Goal: Task Accomplishment & Management: Use online tool/utility

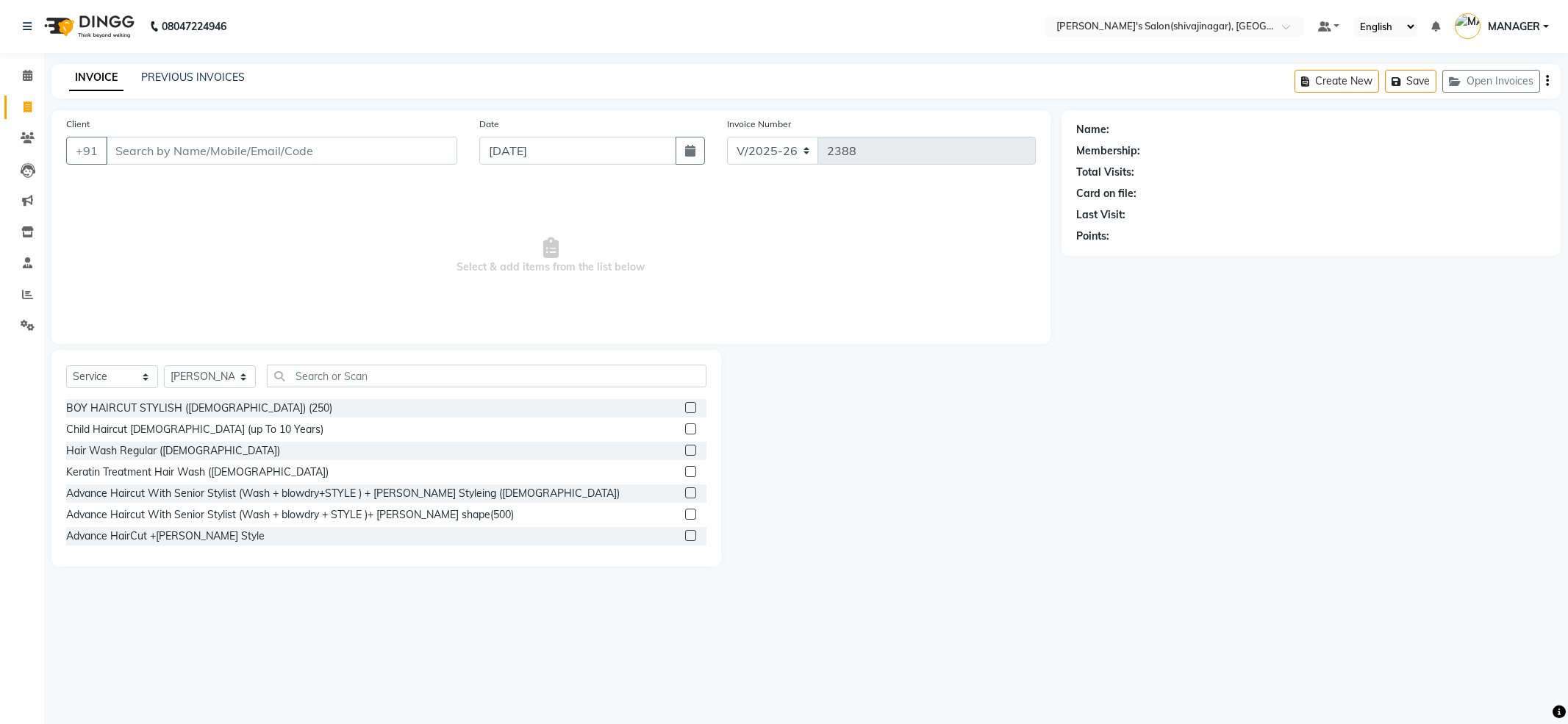
select select "4174"
select select "service"
select select "64359"
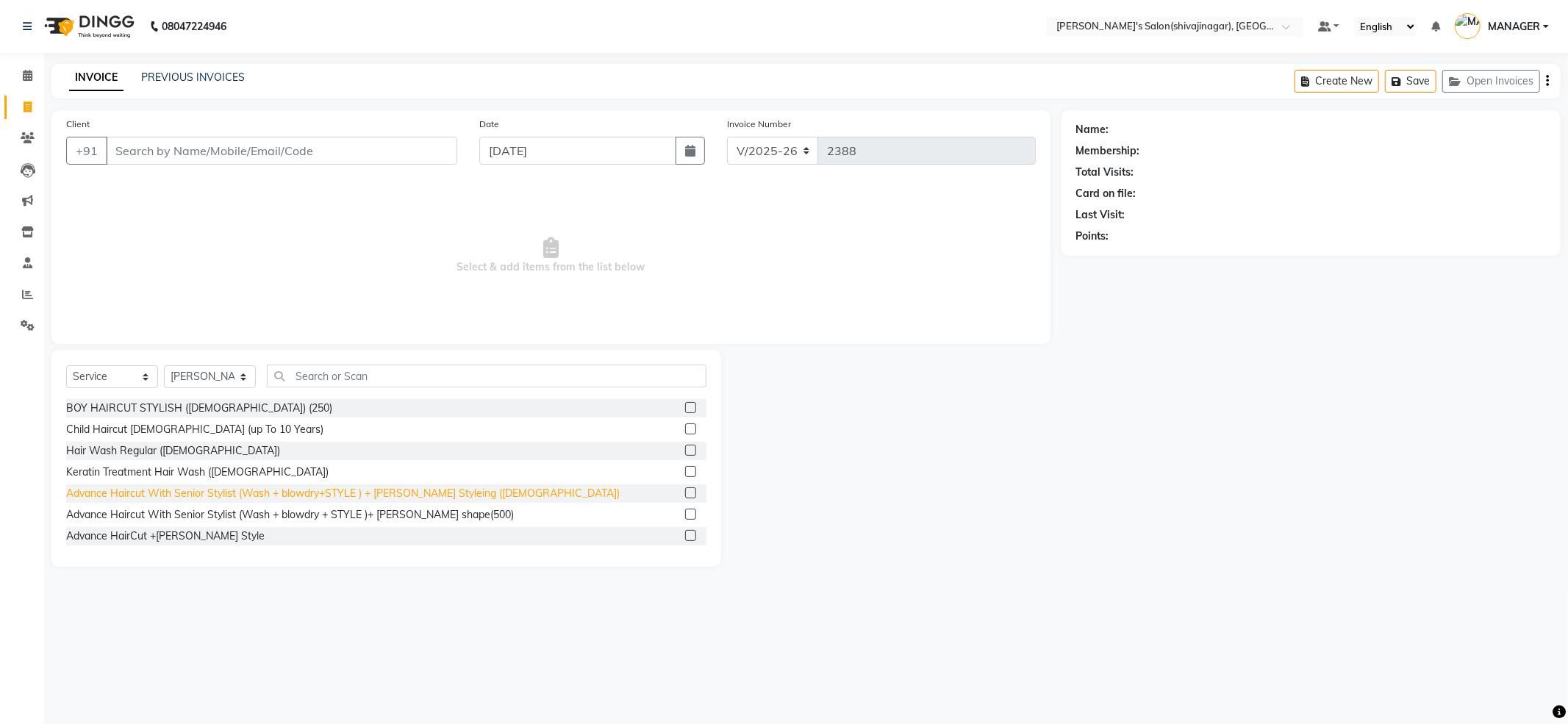
click at [323, 494] on div "Advance Haircut With Senior Stylist (Wash + blowdry+STYLE ) + [PERSON_NAME] Sty…" at bounding box center [342, 494] width 554 height 15
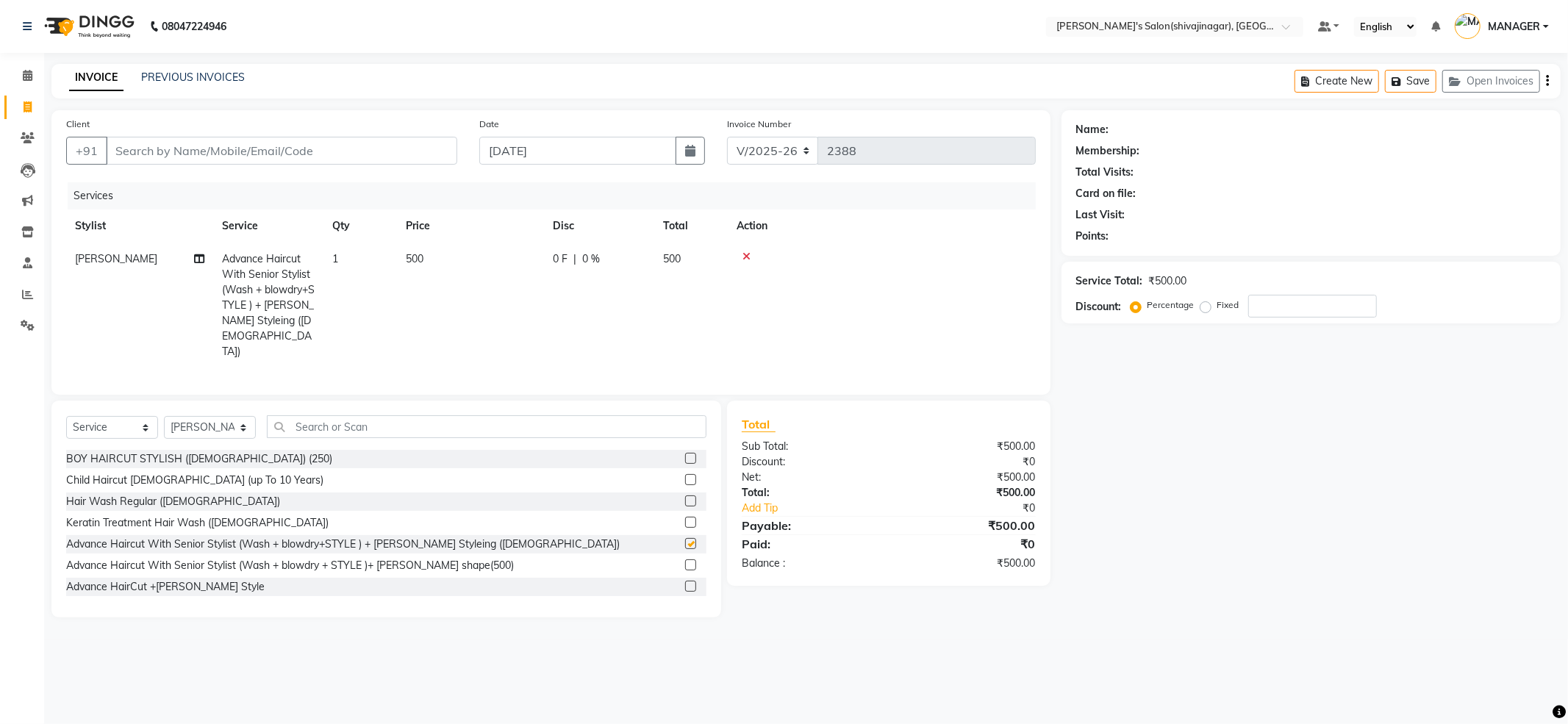
checkbox input "false"
click at [342, 156] on input "Client" at bounding box center [281, 151] width 351 height 28
type input "9"
type input "0"
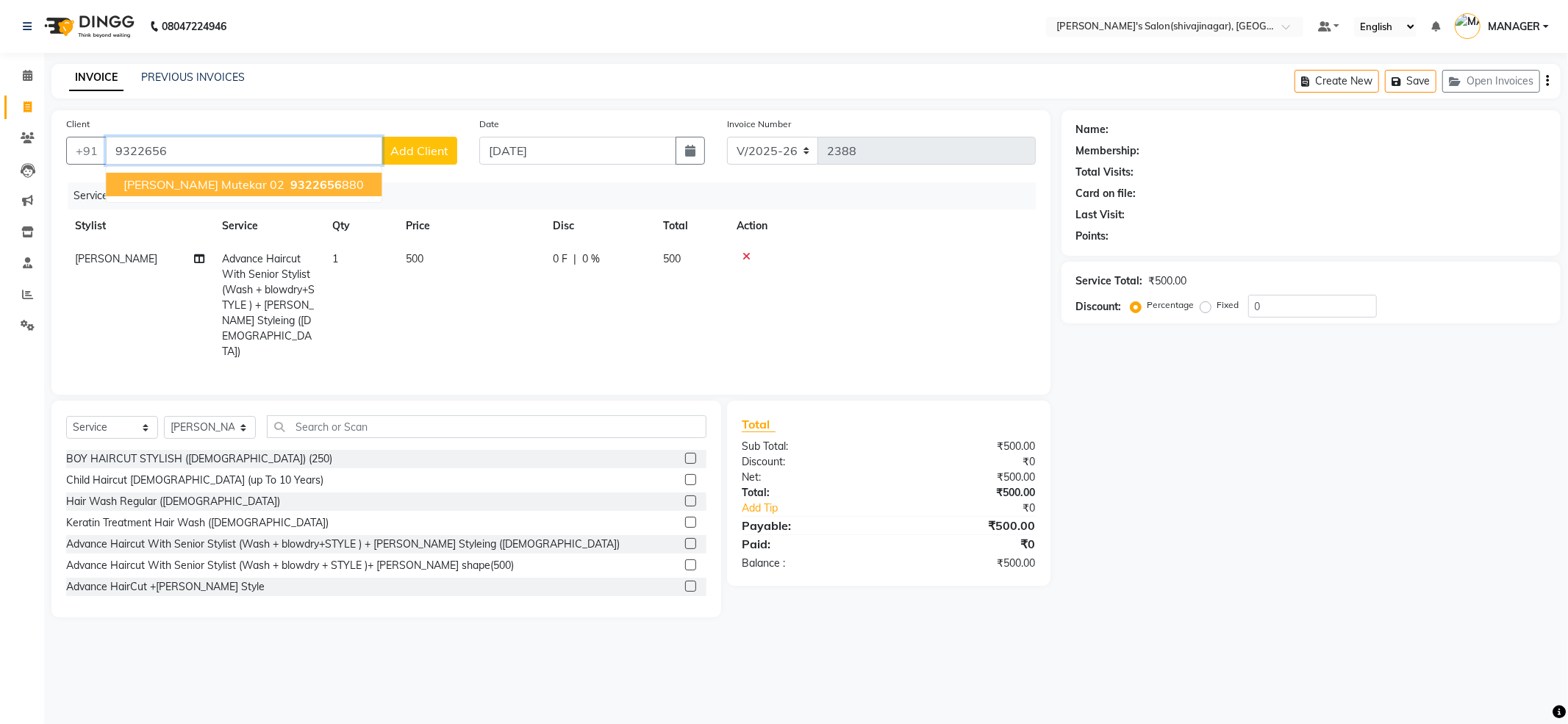
click at [290, 182] on span "9322656" at bounding box center [315, 184] width 51 height 15
type input "9322656880"
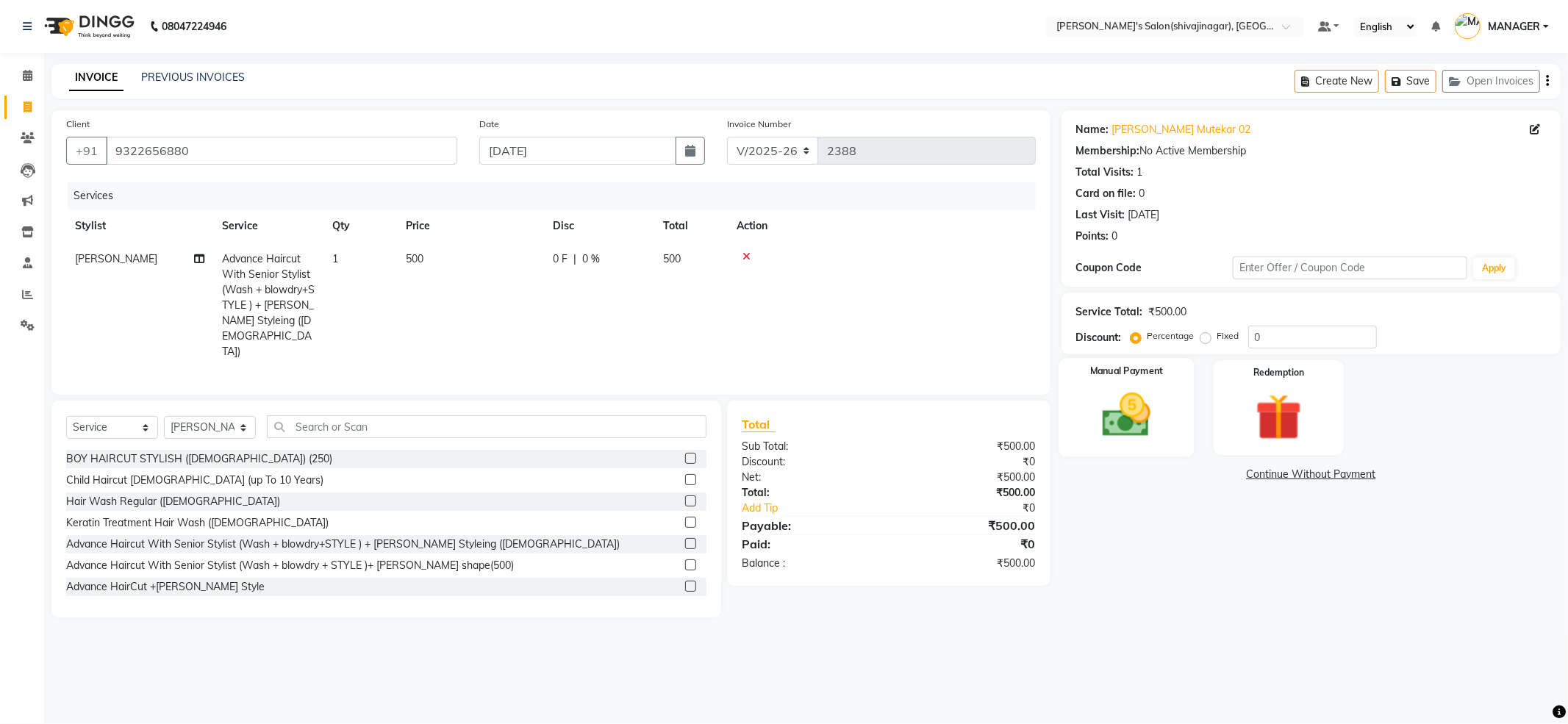
click at [1141, 406] on img at bounding box center [1126, 415] width 79 height 56
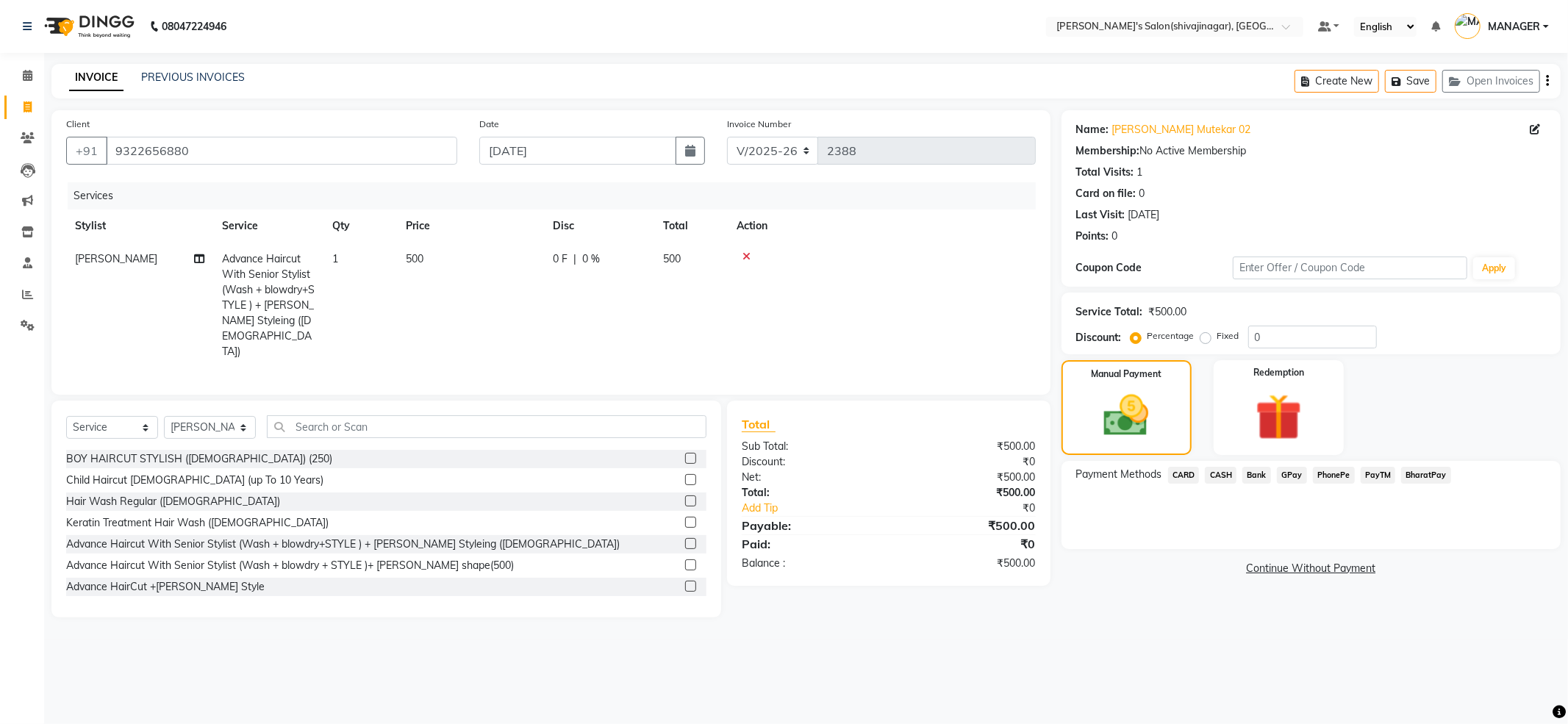
click at [1383, 475] on span "PayTM" at bounding box center [1378, 475] width 35 height 17
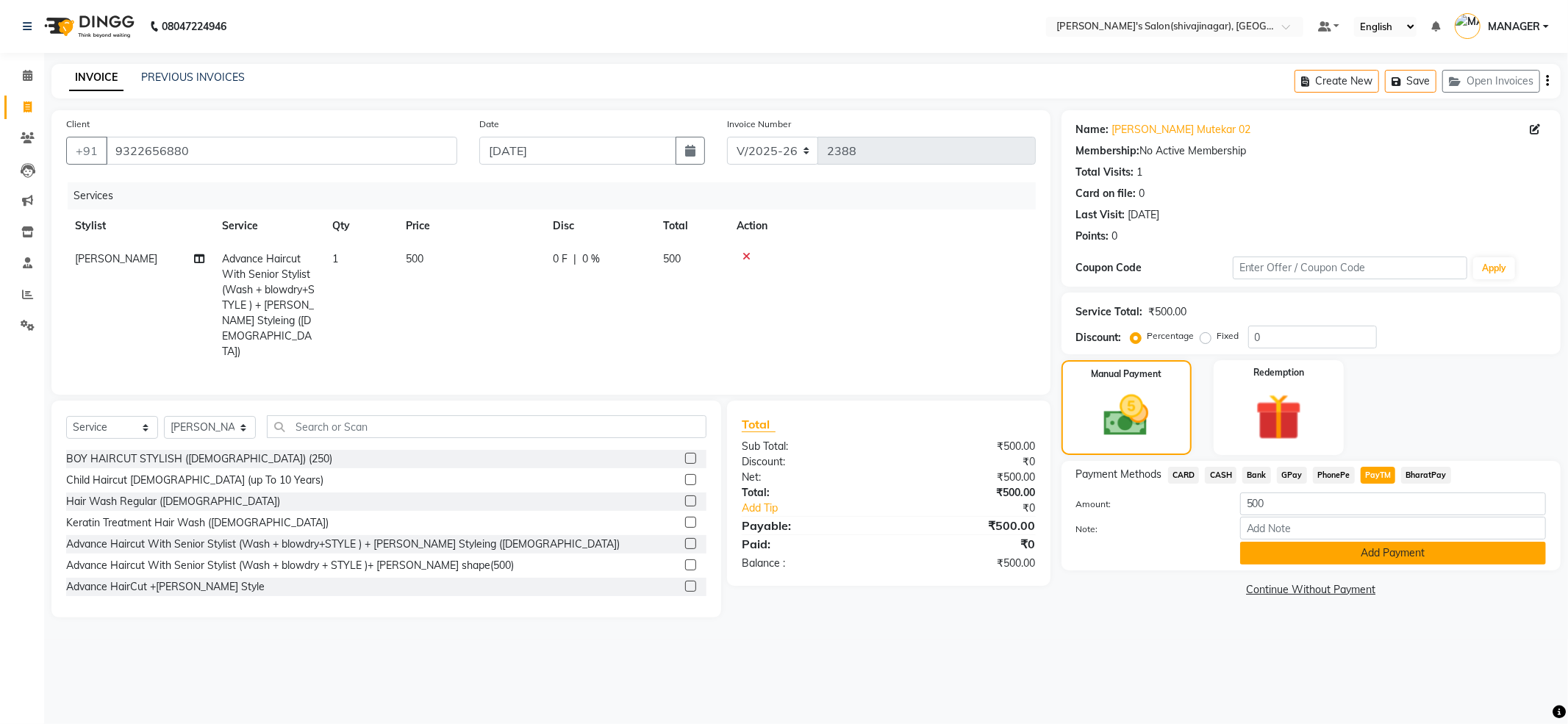
click at [1305, 563] on button "Add Payment" at bounding box center [1393, 553] width 305 height 23
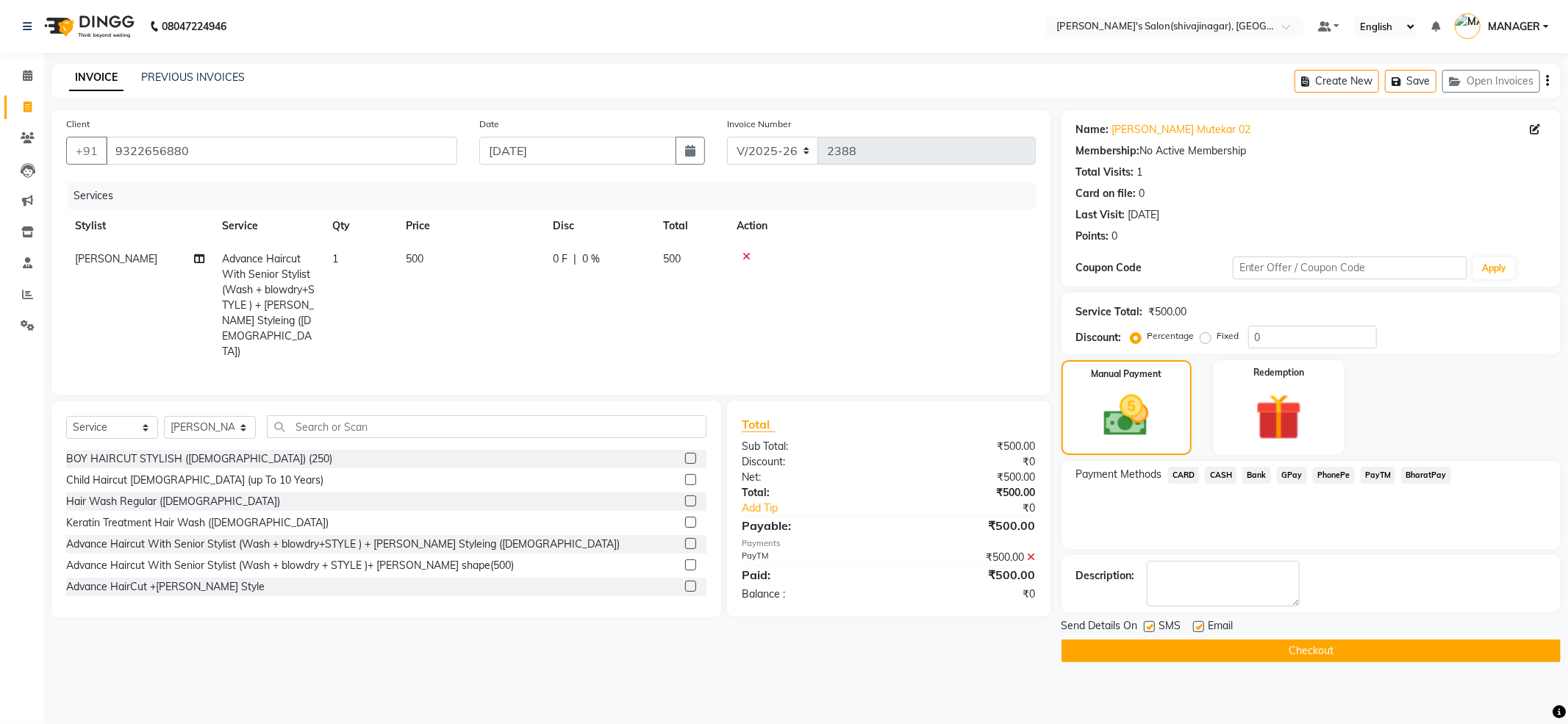
click at [1319, 644] on button "Checkout" at bounding box center [1311, 651] width 499 height 23
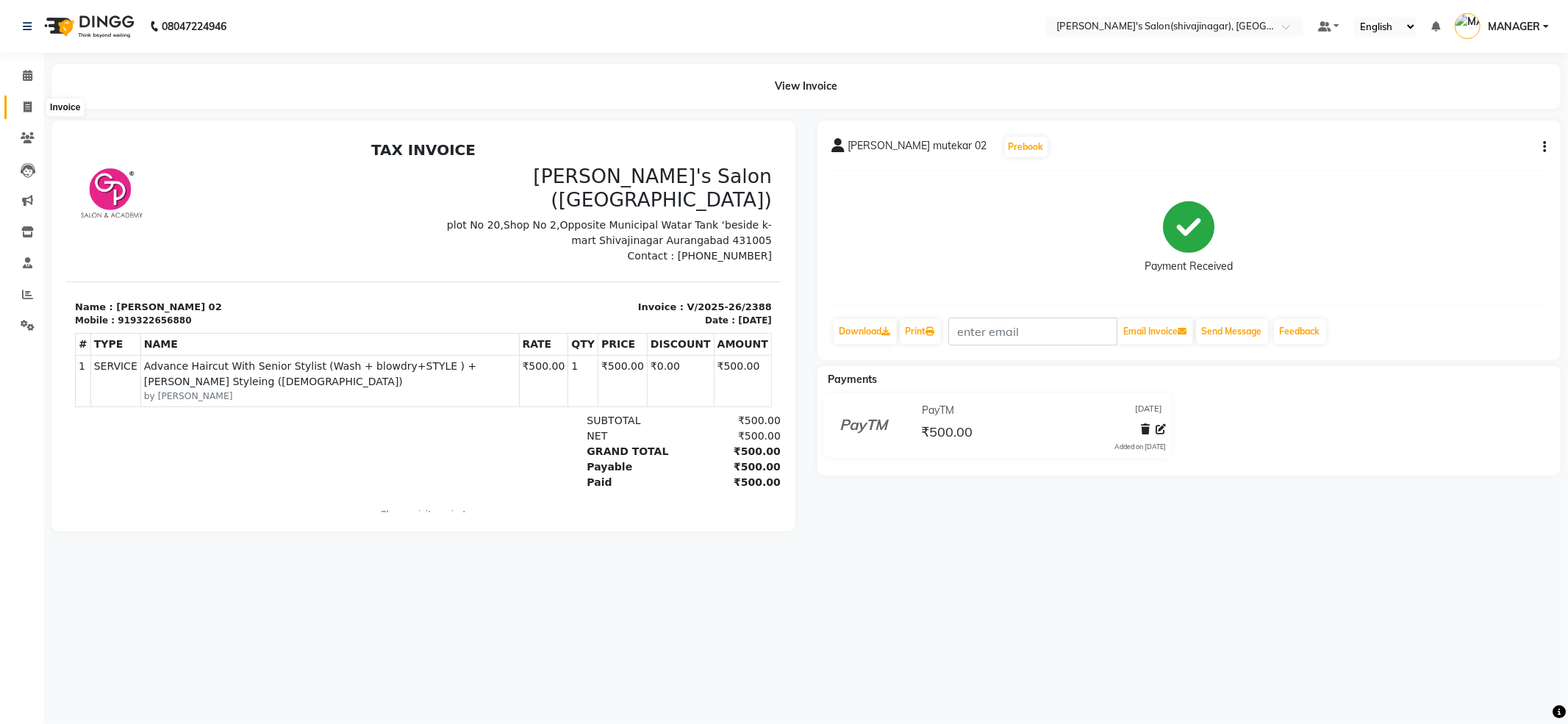
click at [32, 109] on span at bounding box center [28, 108] width 26 height 17
select select "service"
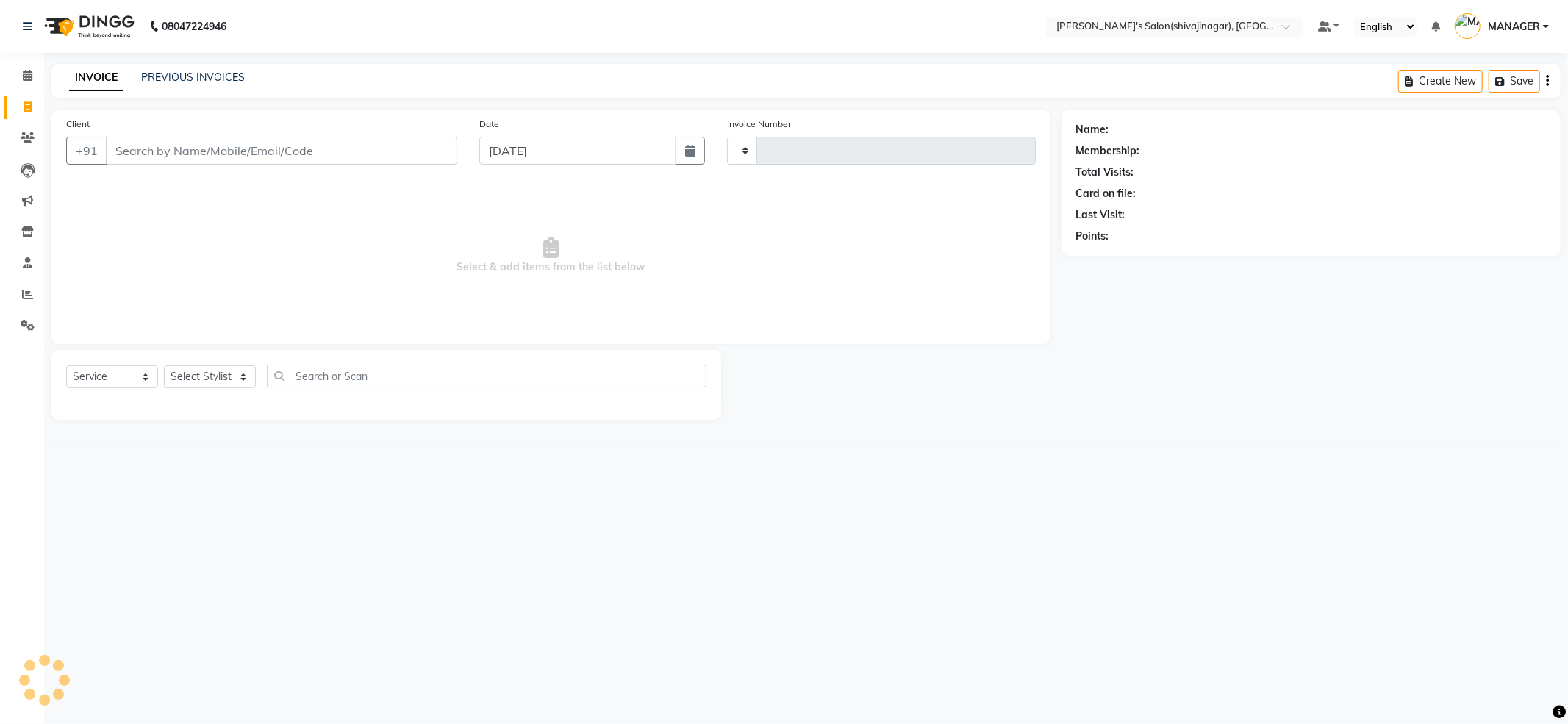
type input "2389"
select select "4174"
drag, startPoint x: 186, startPoint y: 169, endPoint x: 166, endPoint y: 160, distance: 21.9
click at [183, 169] on div "Client +91" at bounding box center [262, 146] width 413 height 60
click at [248, 161] on input "Client" at bounding box center [281, 151] width 351 height 28
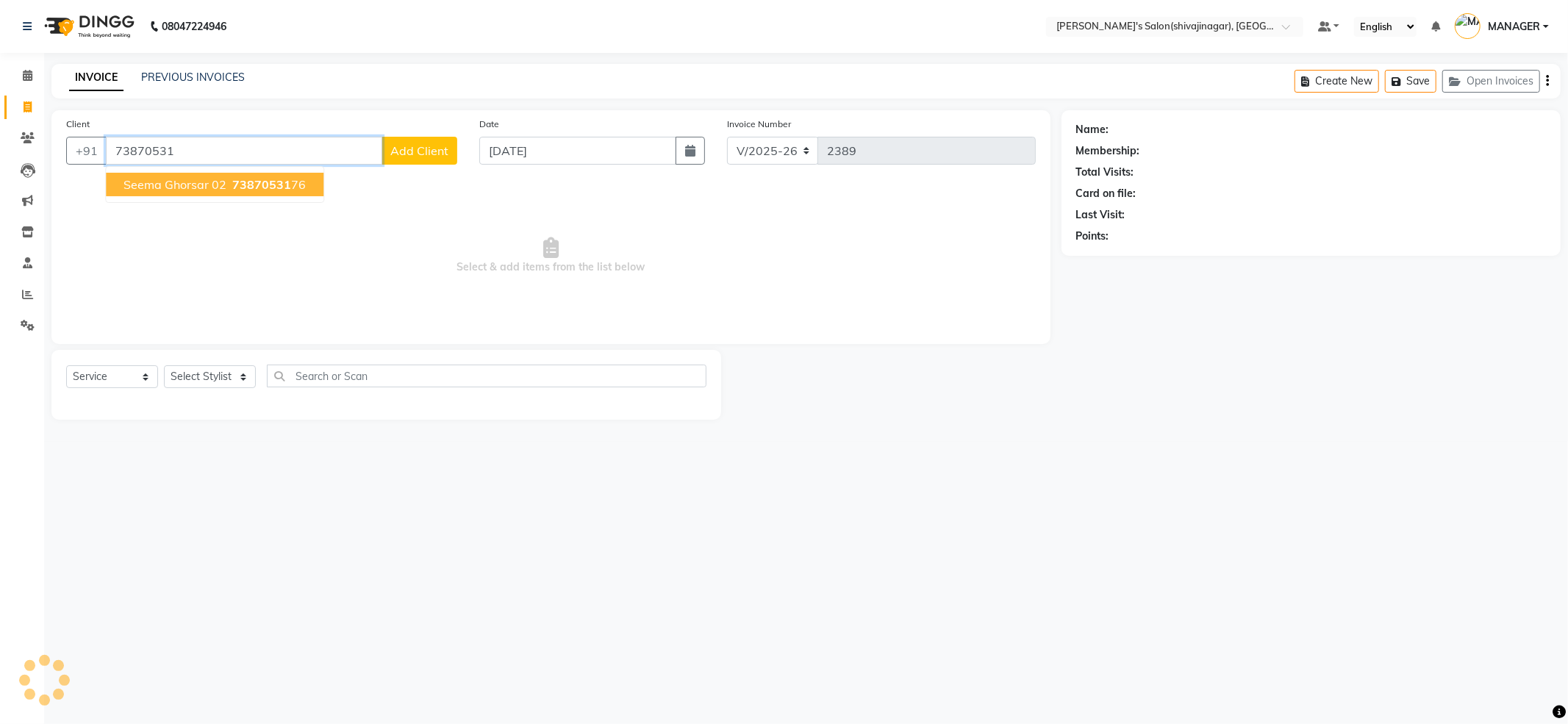
click at [179, 187] on span "seema ghorsar 02" at bounding box center [175, 184] width 103 height 15
type input "7387053176"
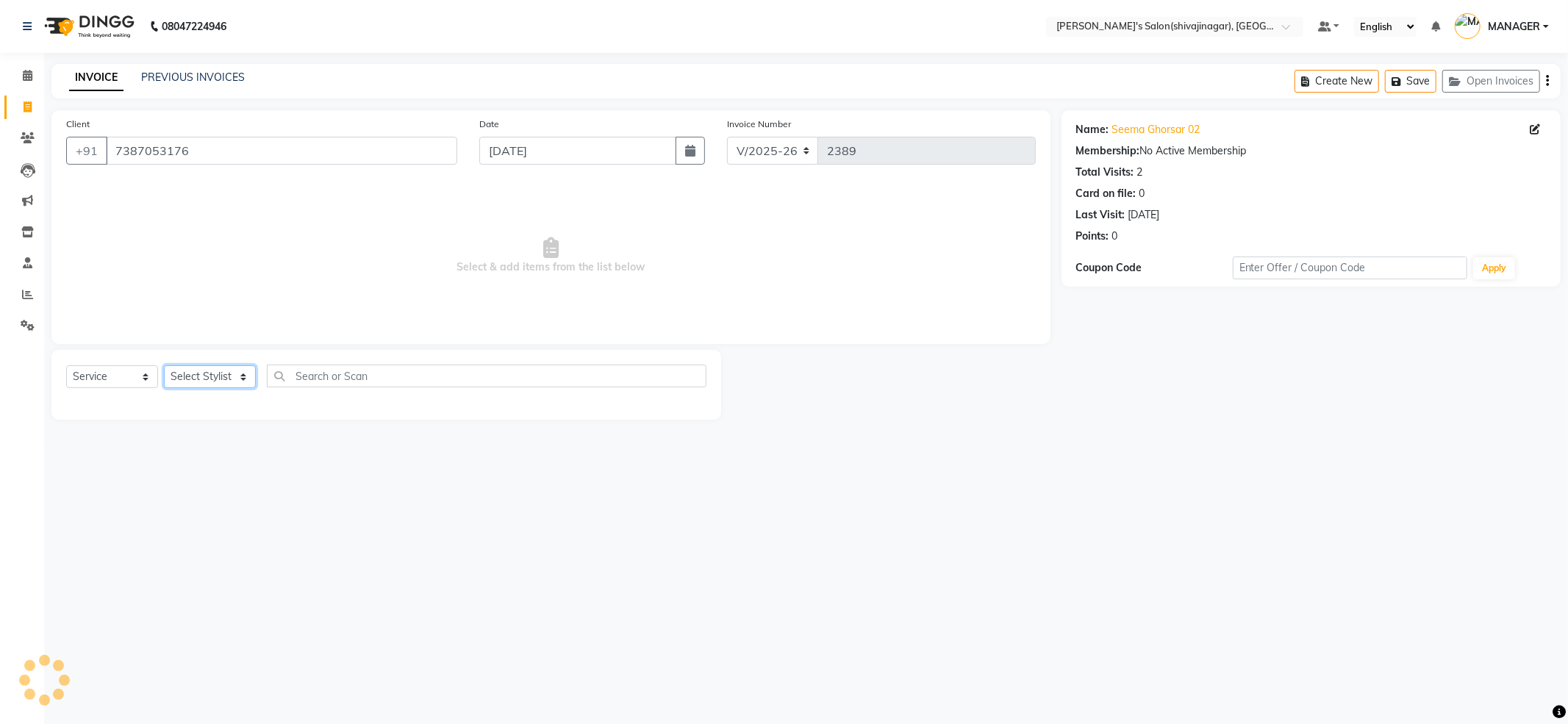
drag, startPoint x: 225, startPoint y: 377, endPoint x: 217, endPoint y: 380, distance: 8.5
click at [222, 377] on select "Select Stylist [PERSON_NAME] R AKKI [PERSON_NAME] MANAGER MISS STAFF [PERSON_NA…" at bounding box center [210, 377] width 92 height 23
select select "21622"
click at [164, 365] on select "Select Stylist [PERSON_NAME] R AKKI [PERSON_NAME] MANAGER MISS STAFF [PERSON_NA…" at bounding box center [210, 377] width 92 height 23
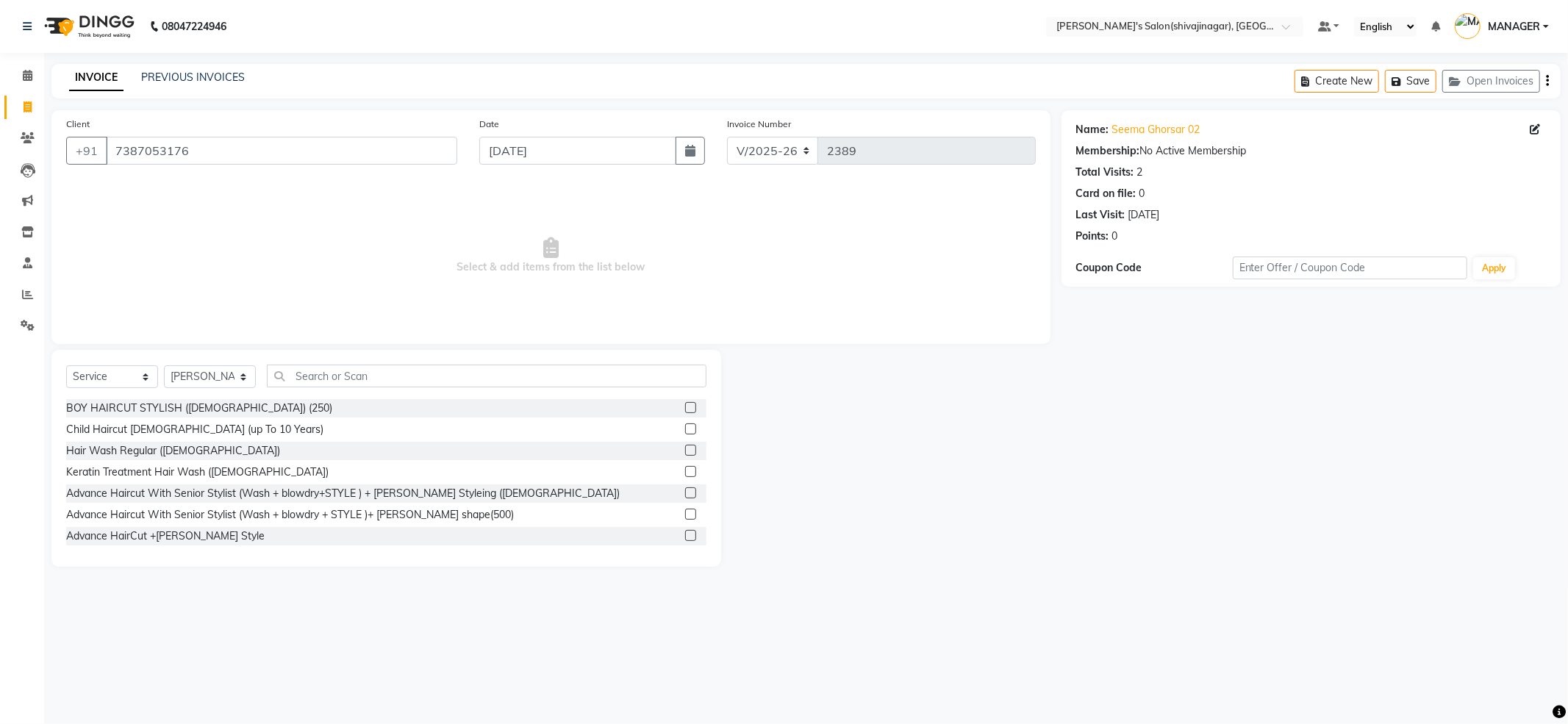
click at [332, 379] on div "Select Service Product Membership Package Voucher Prepaid Gift Card Select Styl…" at bounding box center [386, 381] width 640 height 34
click at [332, 379] on input "text" at bounding box center [487, 376] width 439 height 23
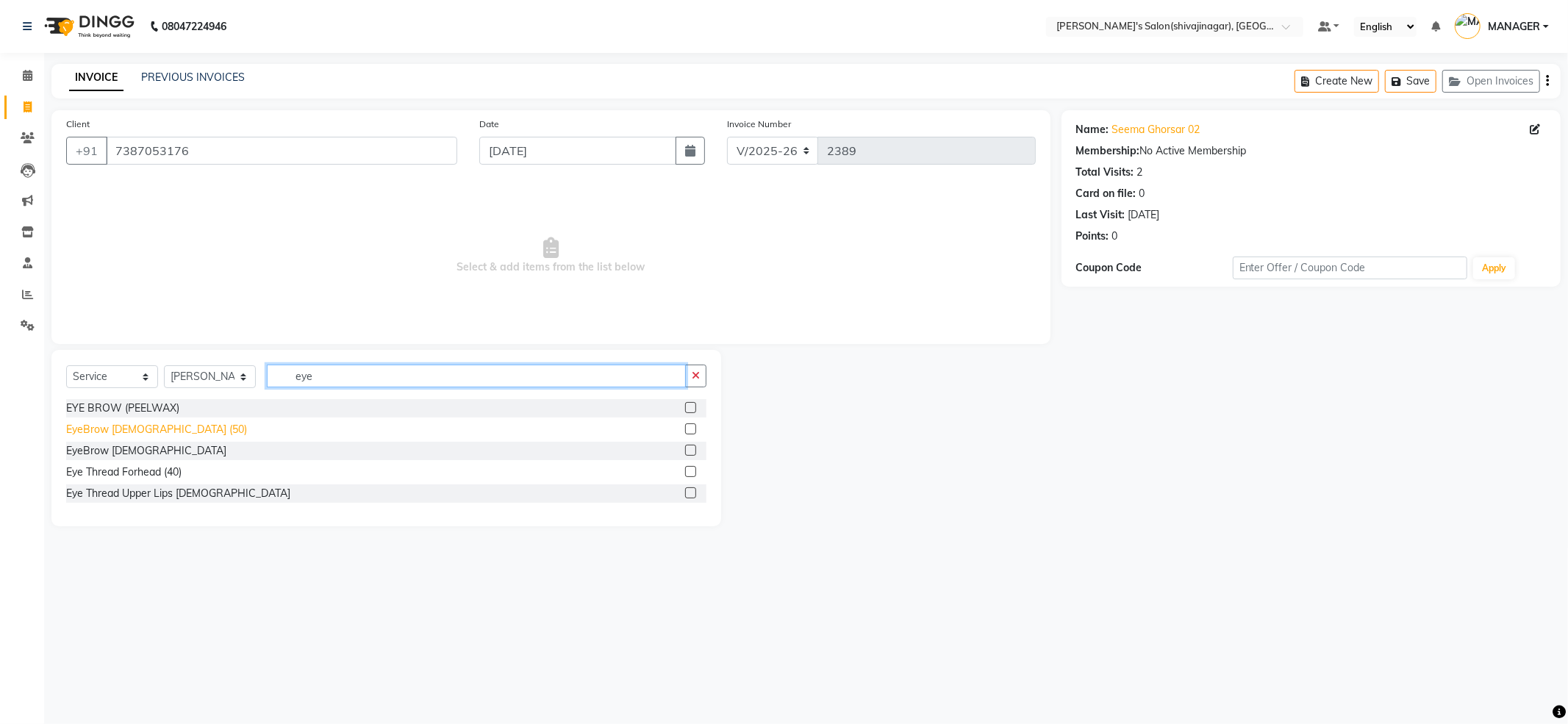
type input "eye"
drag, startPoint x: 127, startPoint y: 427, endPoint x: 126, endPoint y: 435, distance: 8.1
click at [128, 431] on div "EyeBrow [DEMOGRAPHIC_DATA] (50)" at bounding box center [156, 429] width 181 height 15
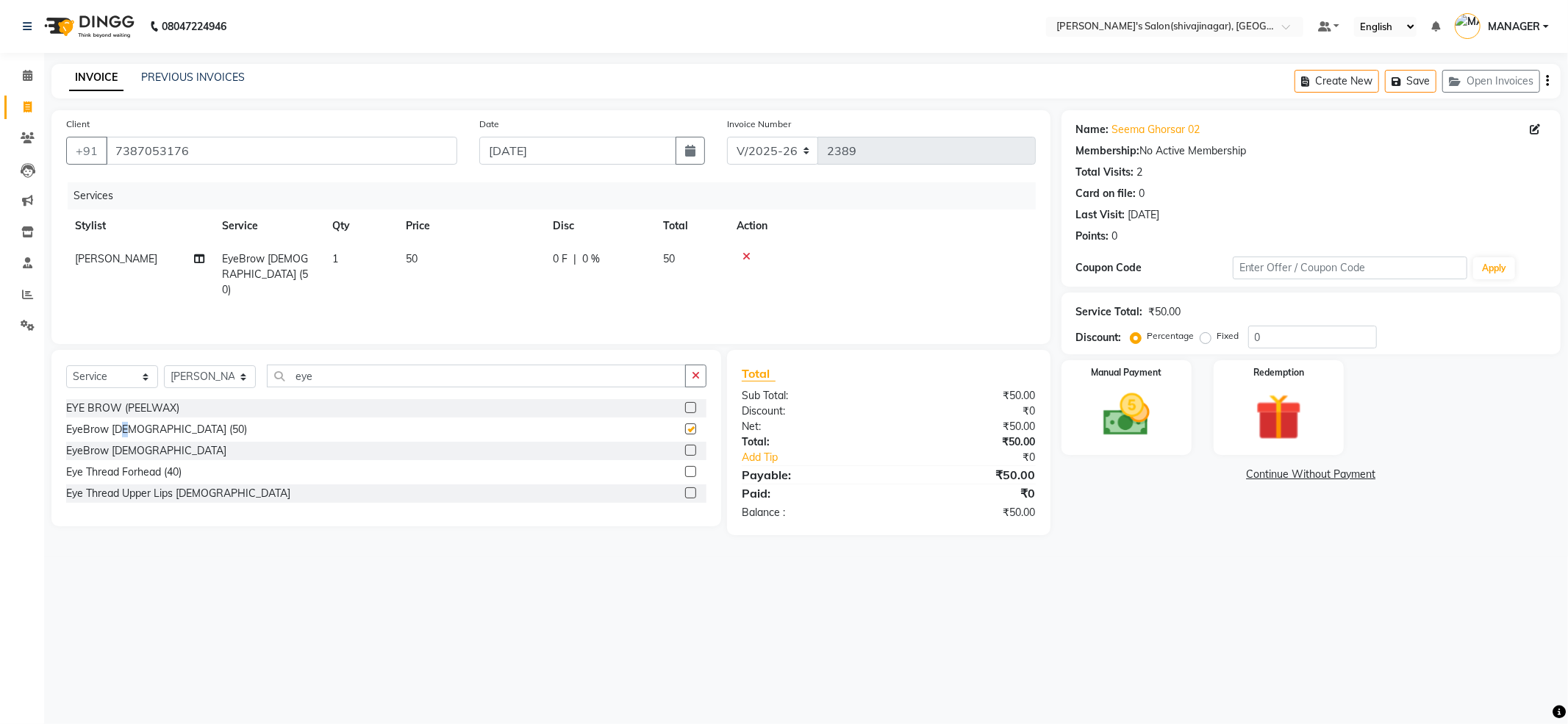
checkbox input "false"
click at [1110, 415] on img at bounding box center [1126, 415] width 79 height 56
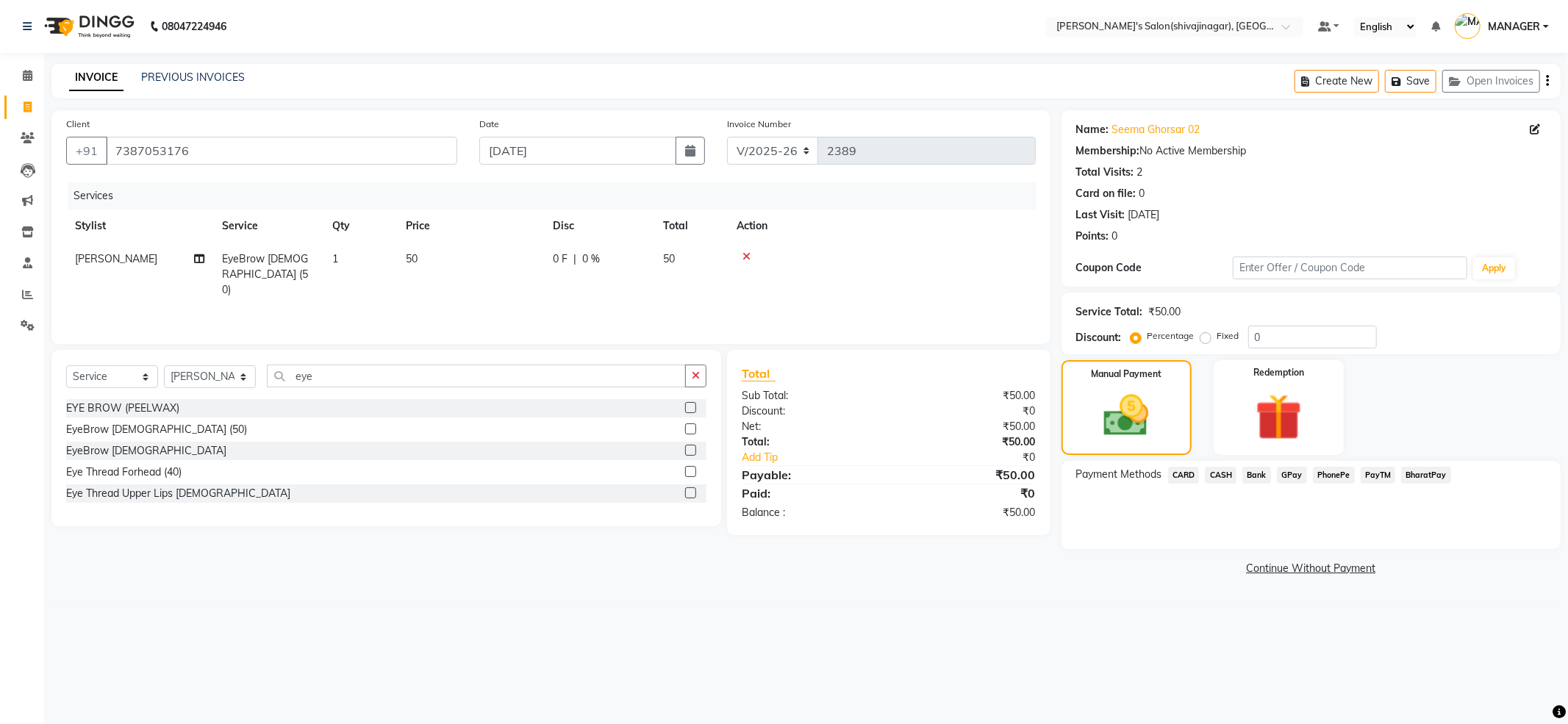
click at [1257, 471] on span "Bank" at bounding box center [1256, 475] width 28 height 17
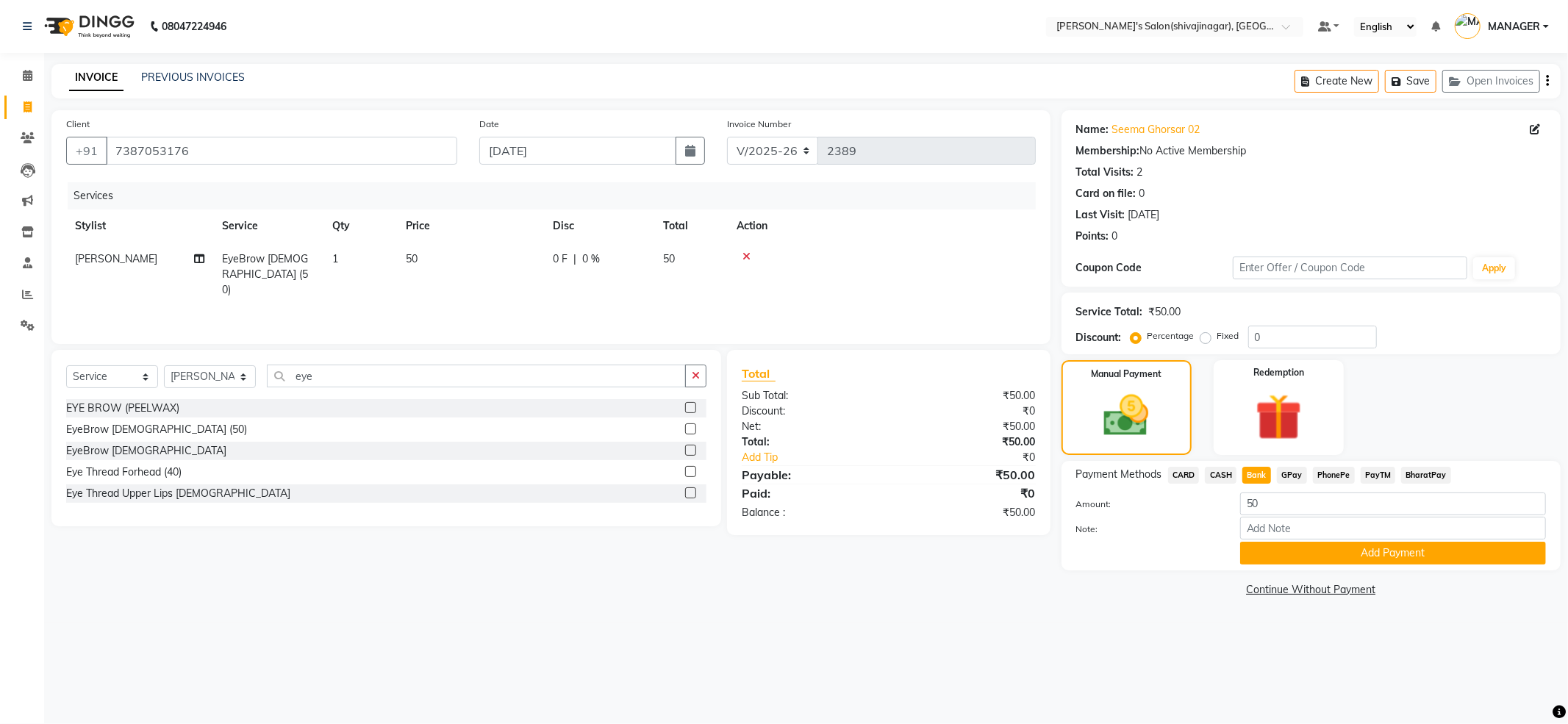
click at [1376, 471] on span "PayTM" at bounding box center [1378, 475] width 35 height 17
click at [1230, 479] on span "CASH" at bounding box center [1220, 475] width 31 height 17
click at [1312, 559] on button "Add Payment" at bounding box center [1393, 553] width 305 height 23
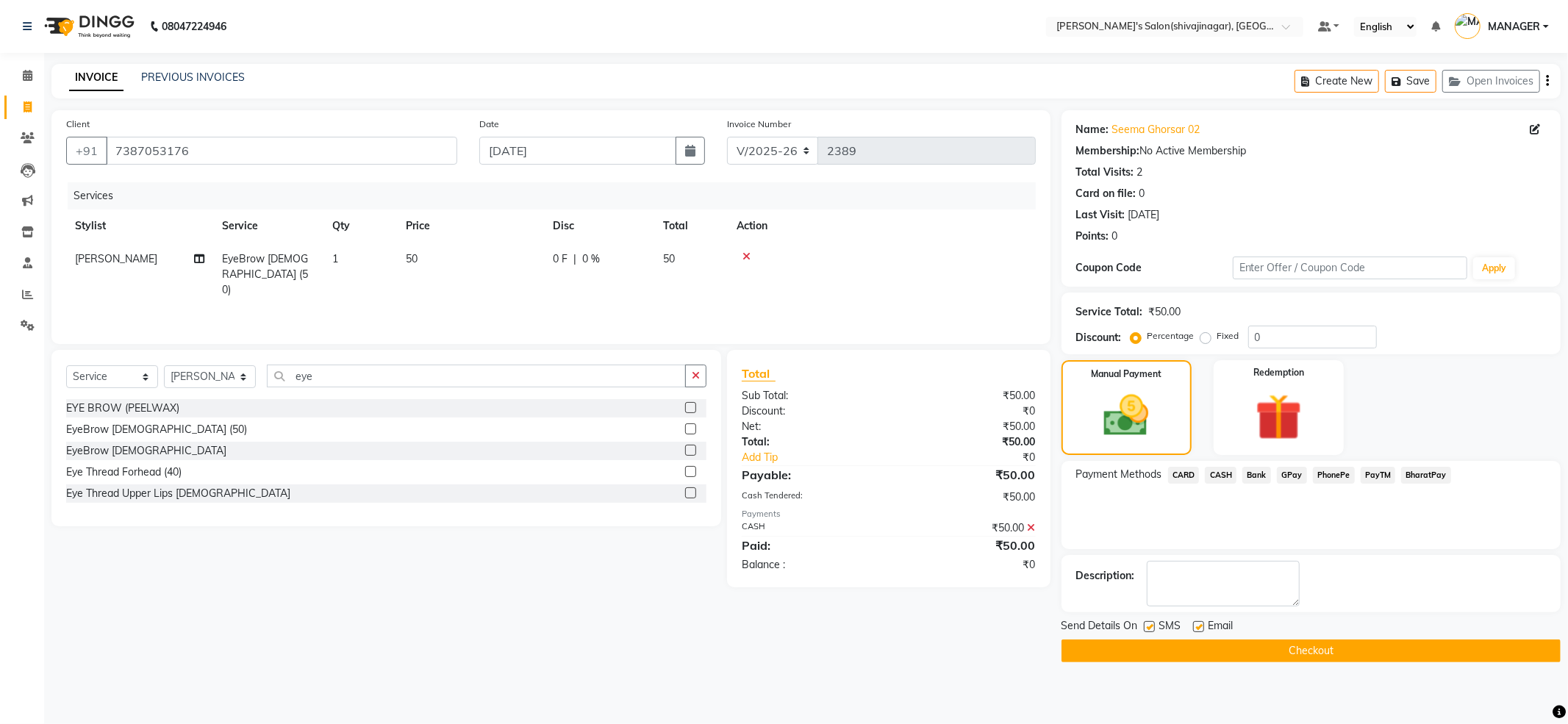
drag, startPoint x: 1330, startPoint y: 615, endPoint x: 1298, endPoint y: 677, distance: 69.8
click at [1323, 636] on div "Name: Seema Ghorsar 02 Membership: No Active Membership Total Visits: 2 Card on…" at bounding box center [1316, 386] width 510 height 552
click at [1310, 650] on button "Checkout" at bounding box center [1311, 651] width 499 height 23
